Goal: Task Accomplishment & Management: Manage account settings

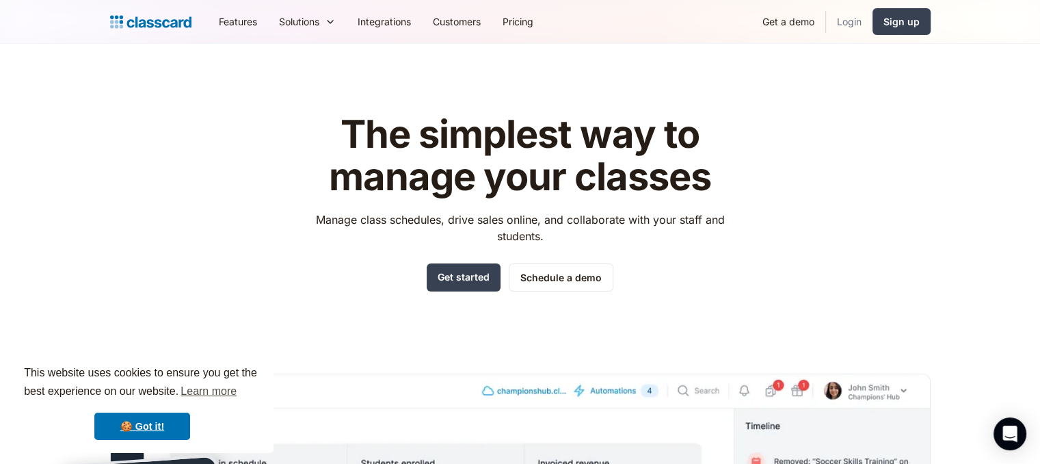
click at [841, 14] on link "Login" at bounding box center [849, 21] width 47 height 31
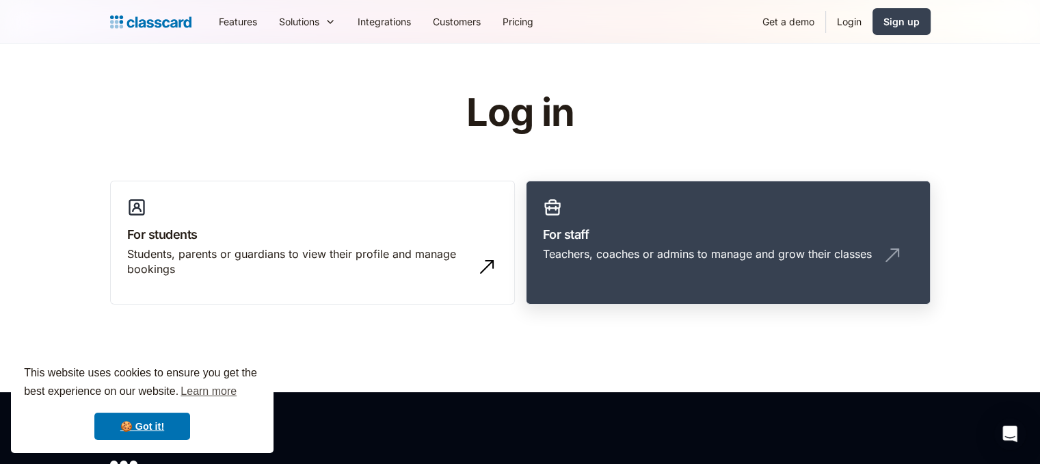
click at [601, 217] on link "For staff Teachers, coaches or admins to manage and grow their classes" at bounding box center [728, 243] width 405 height 124
